Goal: Information Seeking & Learning: Understand process/instructions

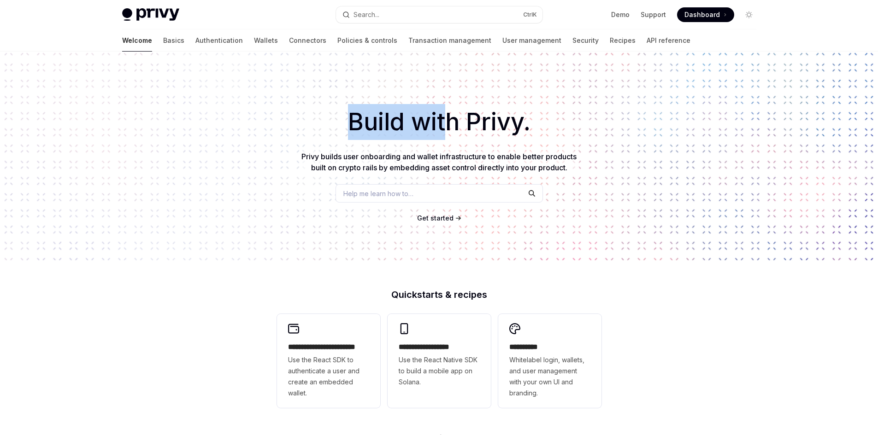
drag, startPoint x: 342, startPoint y: 128, endPoint x: 467, endPoint y: 133, distance: 125.4
click at [451, 132] on h1 "Build with Privy." at bounding box center [439, 122] width 848 height 36
type textarea "*"
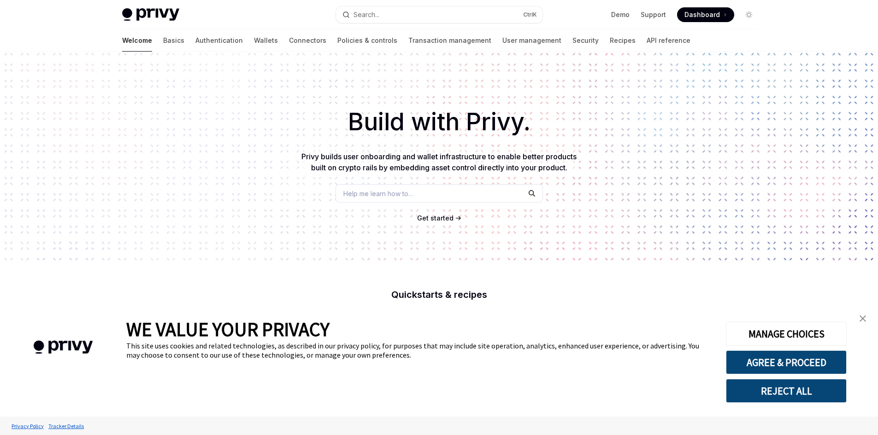
click at [467, 133] on h1 "Build with Privy." at bounding box center [439, 122] width 848 height 36
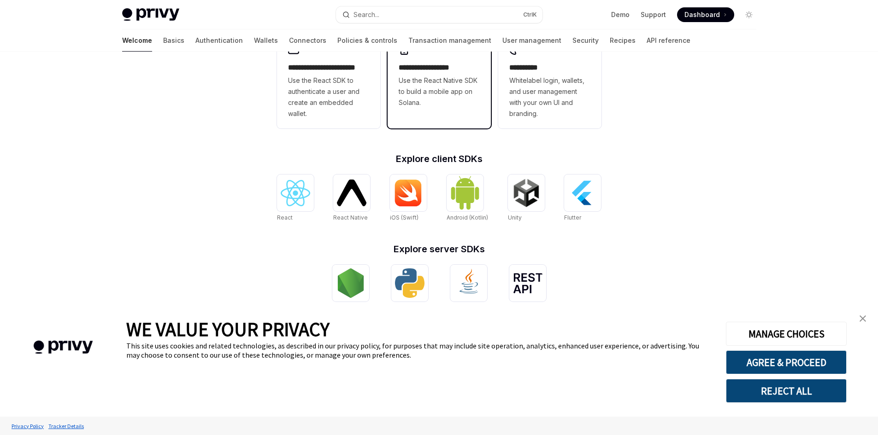
scroll to position [297, 0]
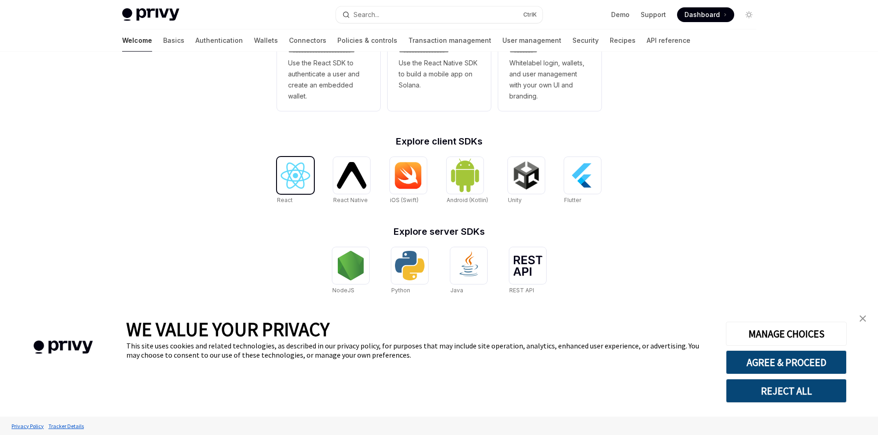
click at [306, 173] on img at bounding box center [295, 176] width 29 height 26
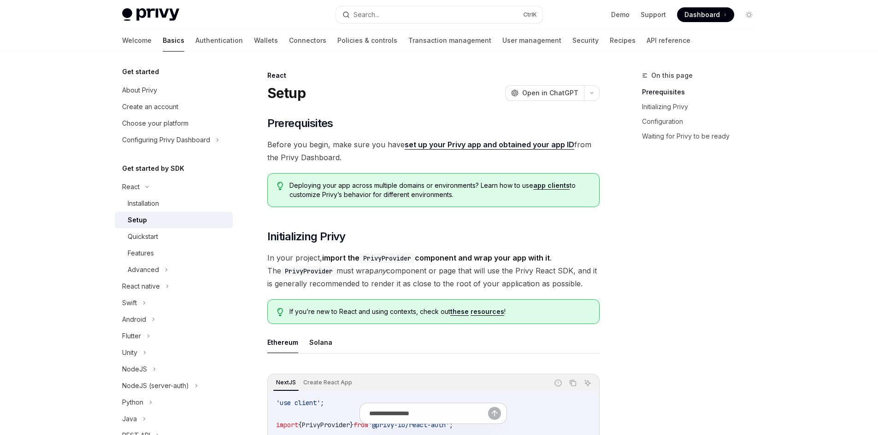
type textarea "*"
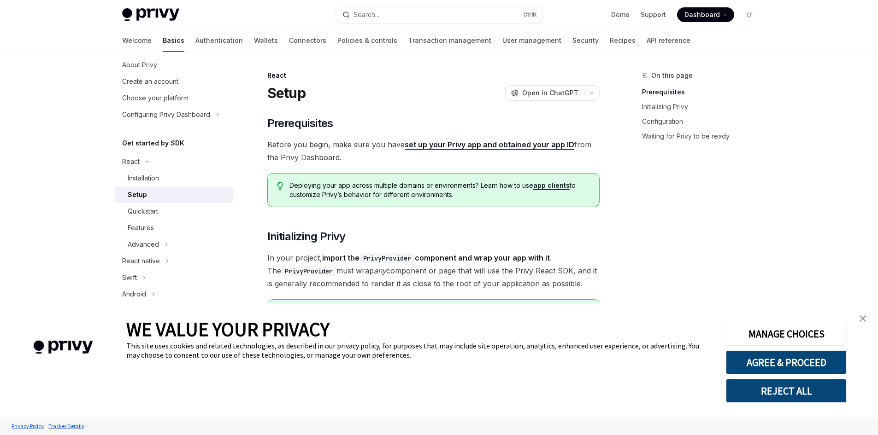
scroll to position [138, 0]
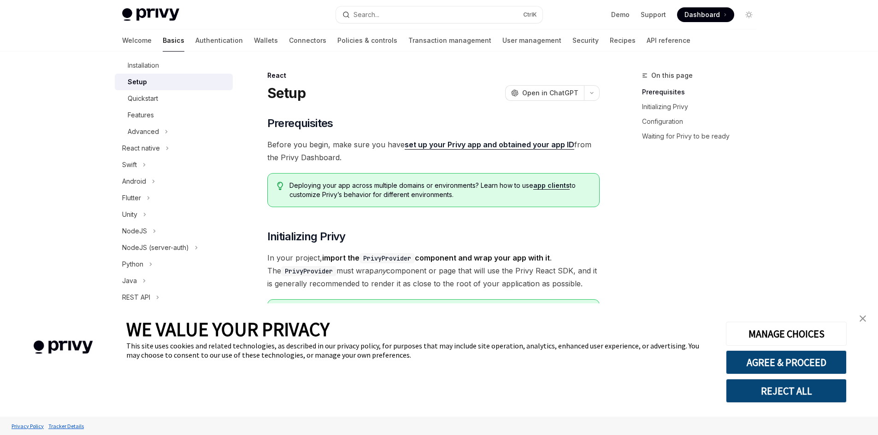
click at [860, 319] on img "close banner" at bounding box center [862, 319] width 6 height 6
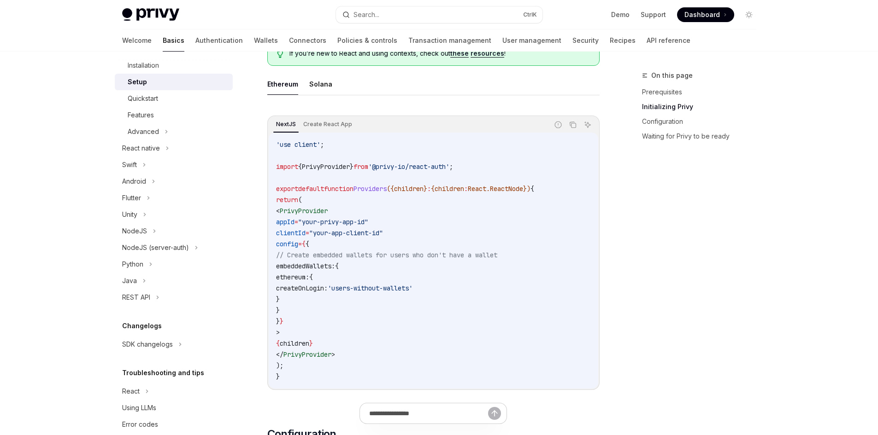
scroll to position [276, 0]
